Goal: Transaction & Acquisition: Purchase product/service

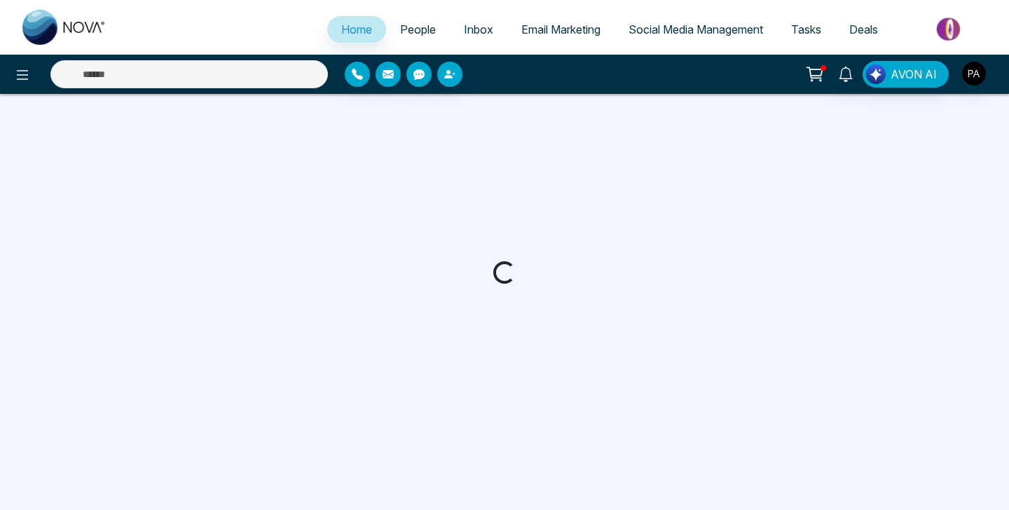
select select "*"
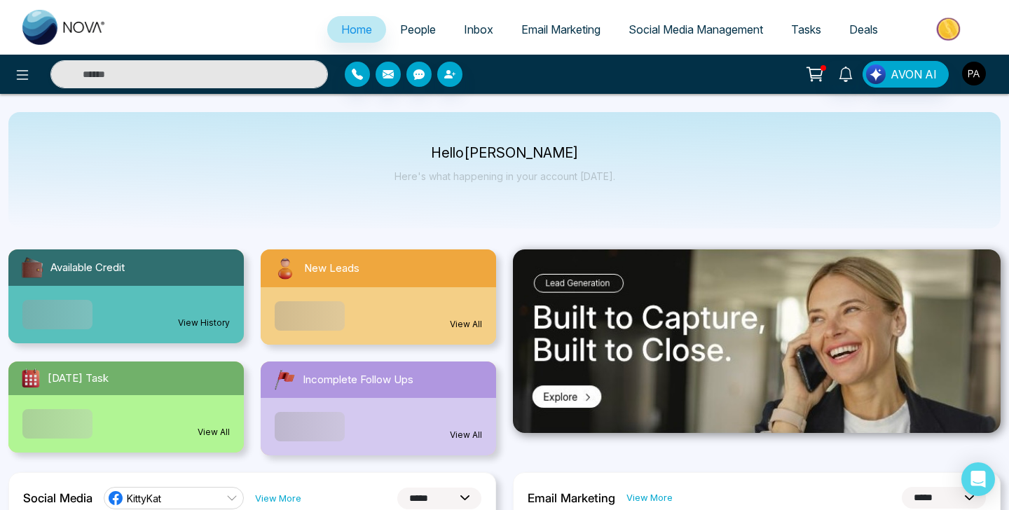
click at [979, 75] on img "button" at bounding box center [974, 74] width 24 height 24
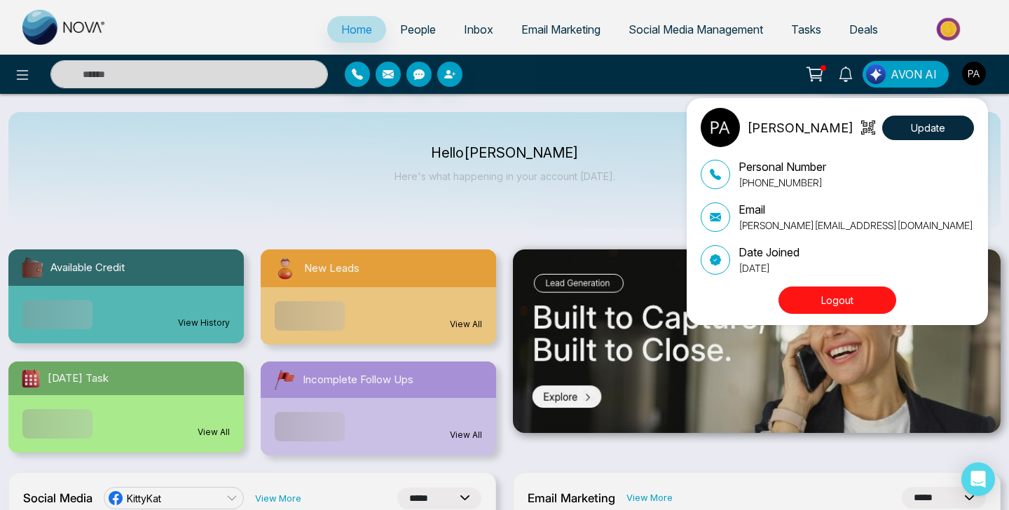
click at [823, 79] on div "[PERSON_NAME] Update Personal Number [PHONE_NUMBER] Email [PERSON_NAME][EMAIL_A…" at bounding box center [504, 255] width 1009 height 510
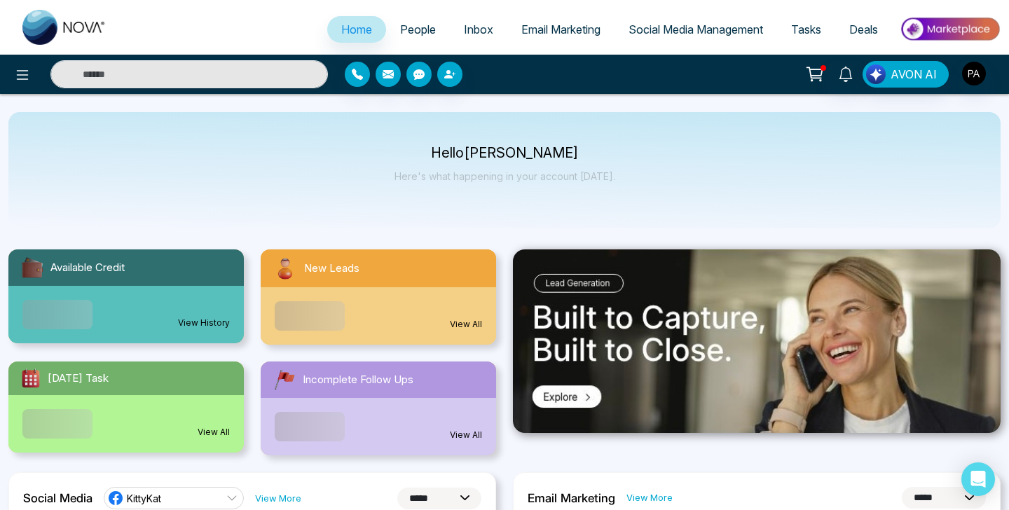
click at [815, 78] on icon at bounding box center [814, 72] width 14 height 11
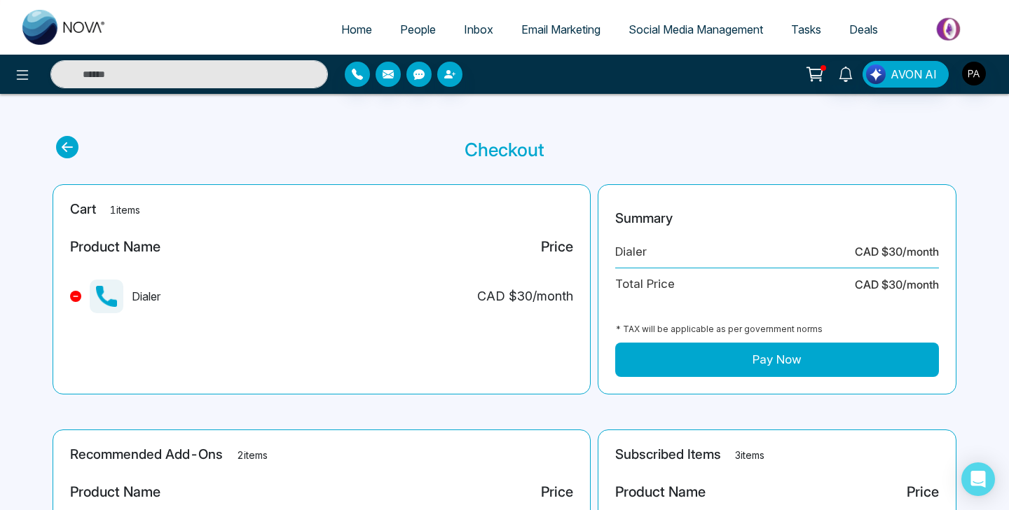
scroll to position [38, 0]
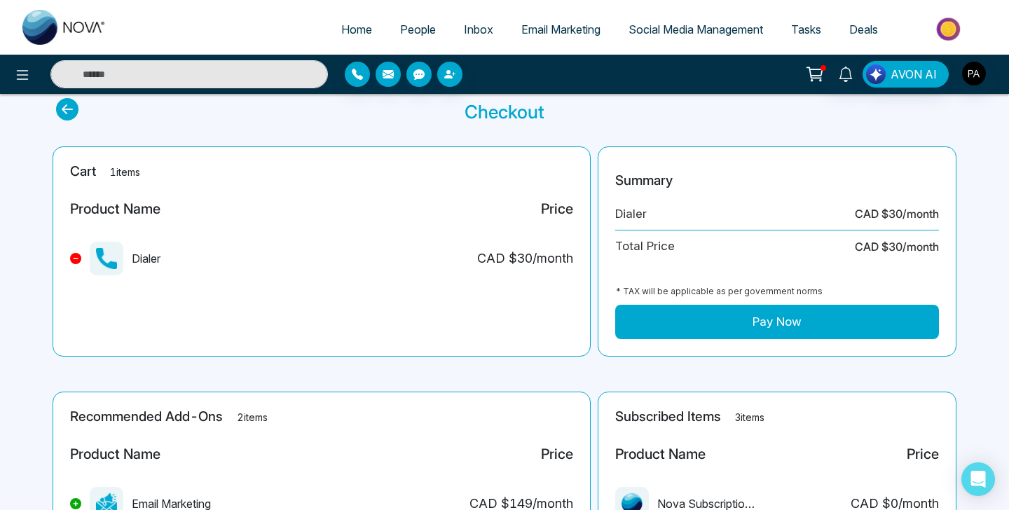
click at [464, 25] on span "Inbox" at bounding box center [478, 29] width 29 height 14
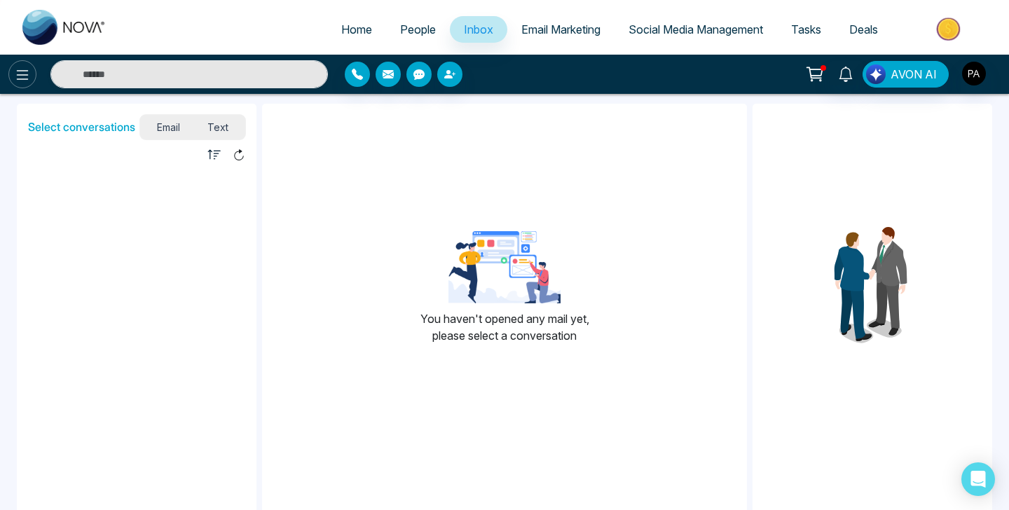
click at [22, 85] on button at bounding box center [22, 74] width 28 height 28
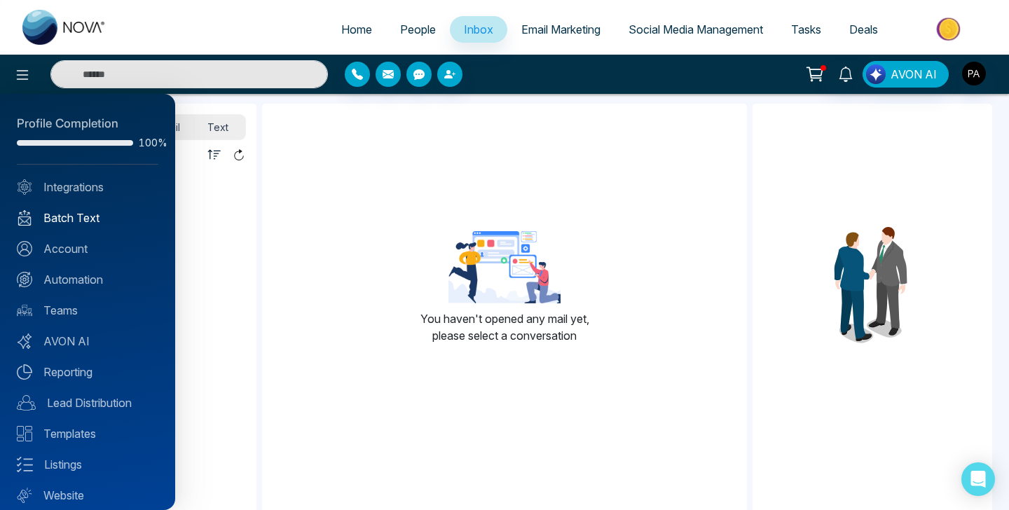
click at [76, 219] on link "Batch Text" at bounding box center [87, 217] width 141 height 17
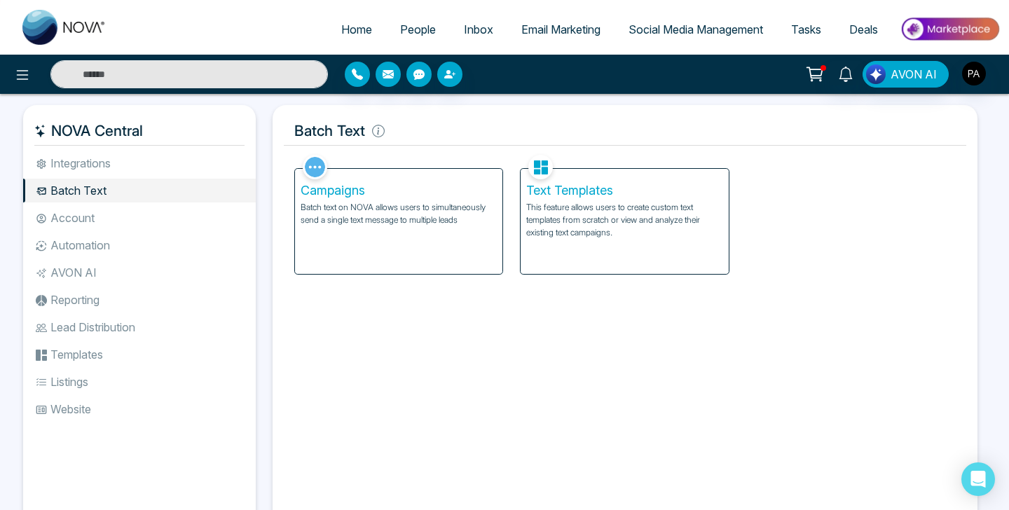
click at [562, 209] on p "This feature allows users to create custom text templates from scratch or view …" at bounding box center [624, 220] width 197 height 38
click at [408, 216] on p "Batch text on NOVA allows users to simultaneously send a single text message to…" at bounding box center [398, 213] width 197 height 25
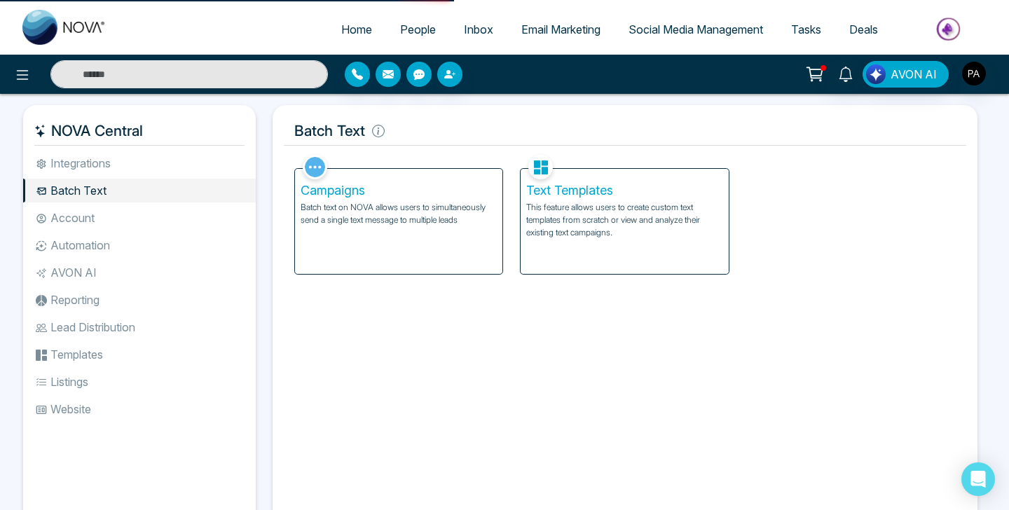
click at [408, 216] on p "Batch text on NOVA allows users to simultaneously send a single text message to…" at bounding box center [398, 213] width 197 height 25
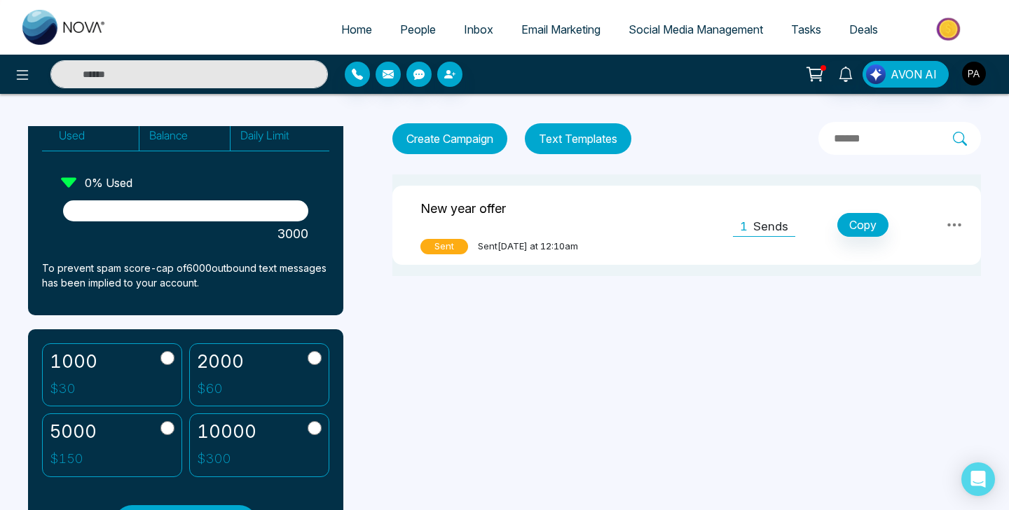
scroll to position [272, 0]
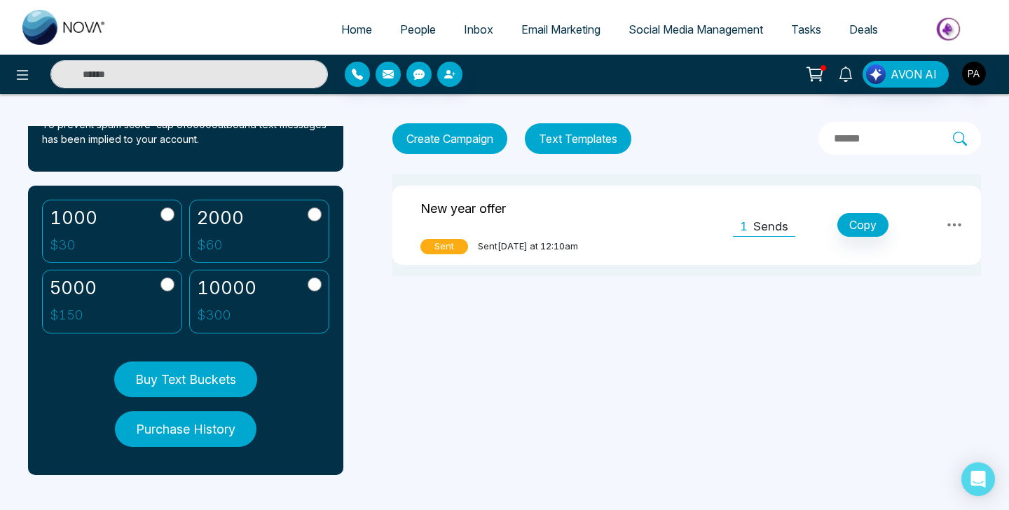
click at [163, 235] on label "1000 $ 30" at bounding box center [112, 232] width 140 height 64
click at [206, 385] on button "Buy Text Buckets" at bounding box center [185, 379] width 143 height 36
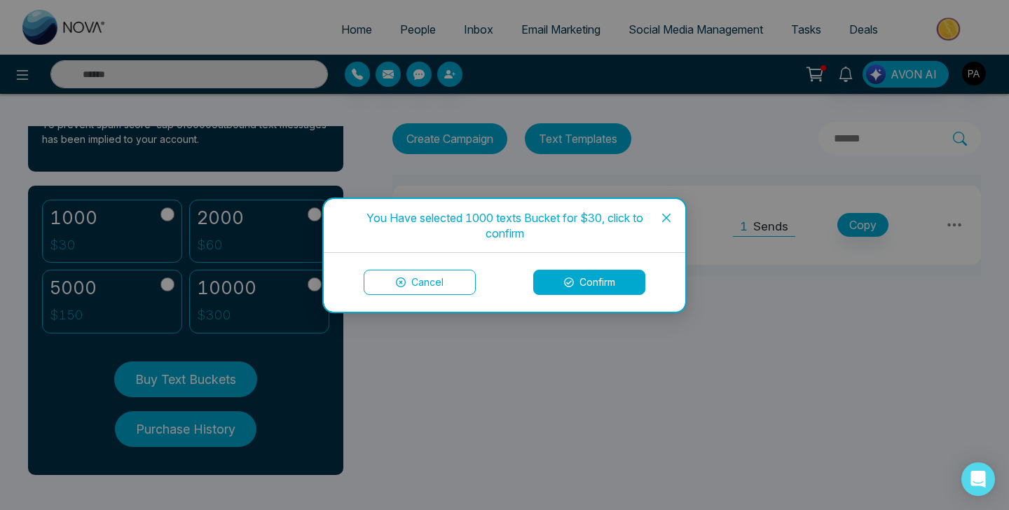
click at [599, 282] on button "Confirm" at bounding box center [589, 282] width 112 height 25
